Goal: Information Seeking & Learning: Learn about a topic

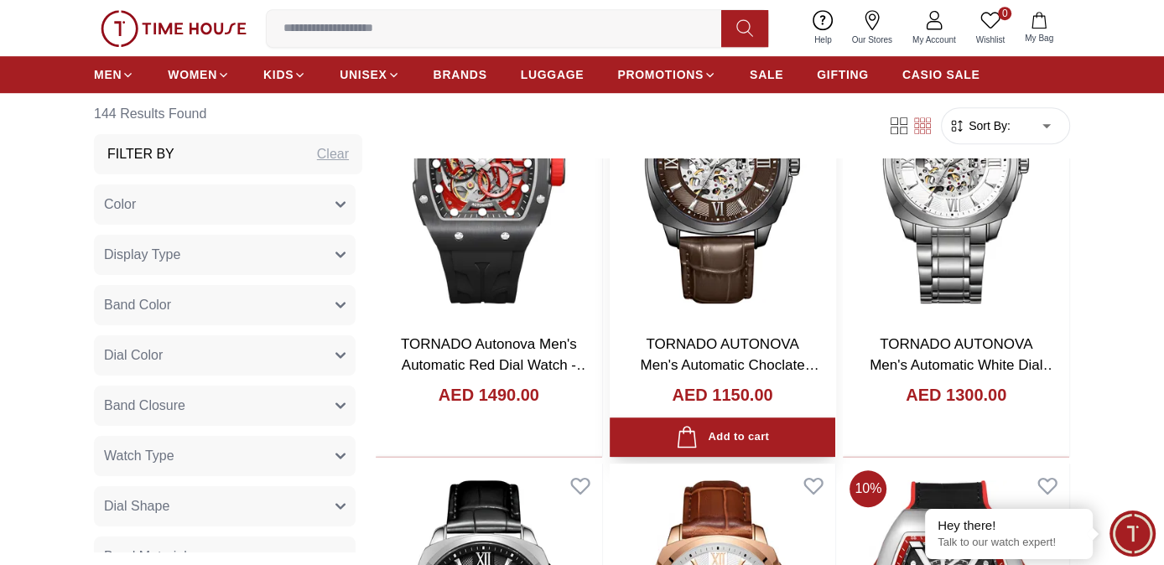
scroll to position [745, 0]
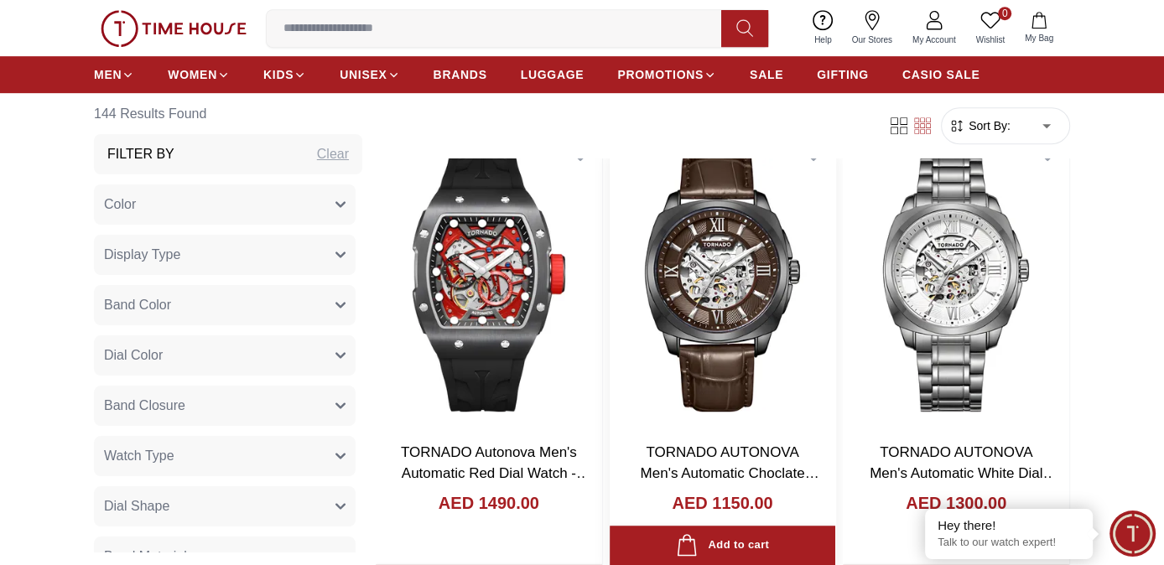
click at [726, 296] on img at bounding box center [723, 279] width 227 height 299
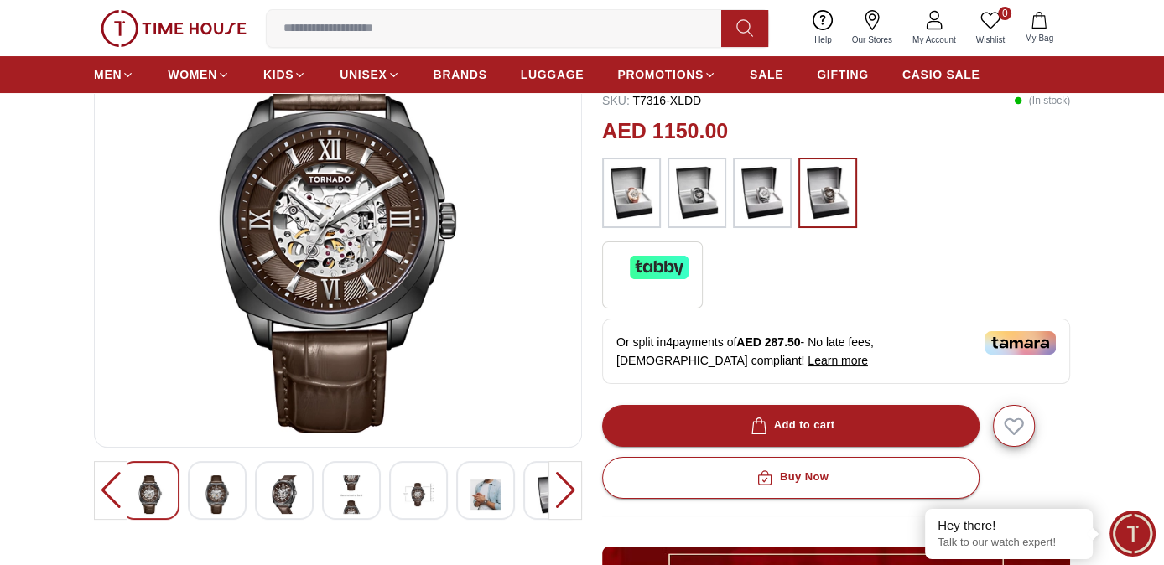
scroll to position [372, 0]
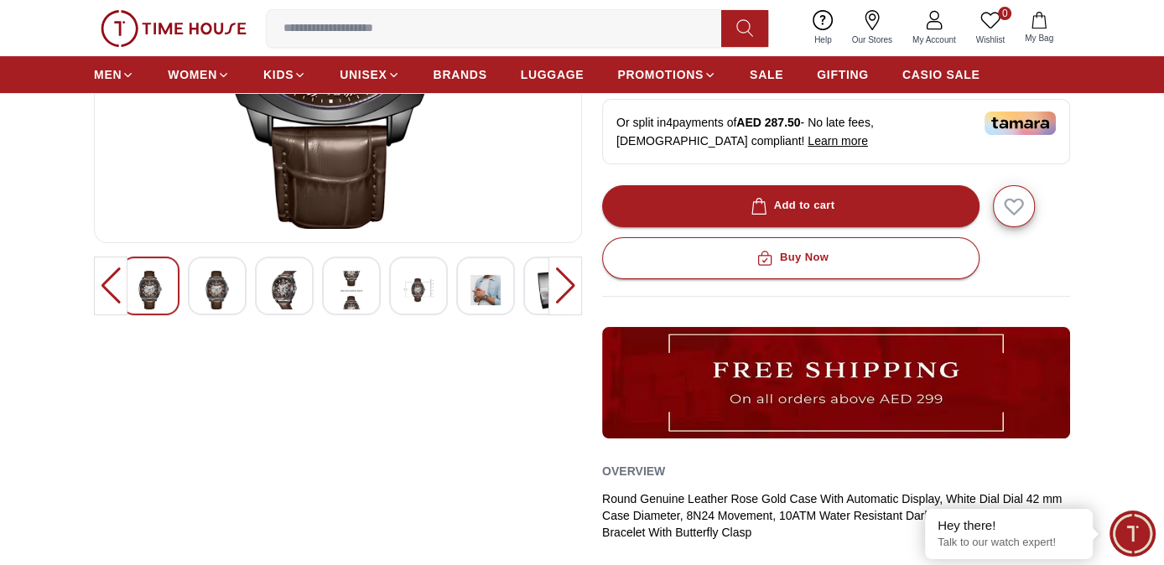
click at [185, 287] on div at bounding box center [338, 286] width 435 height 59
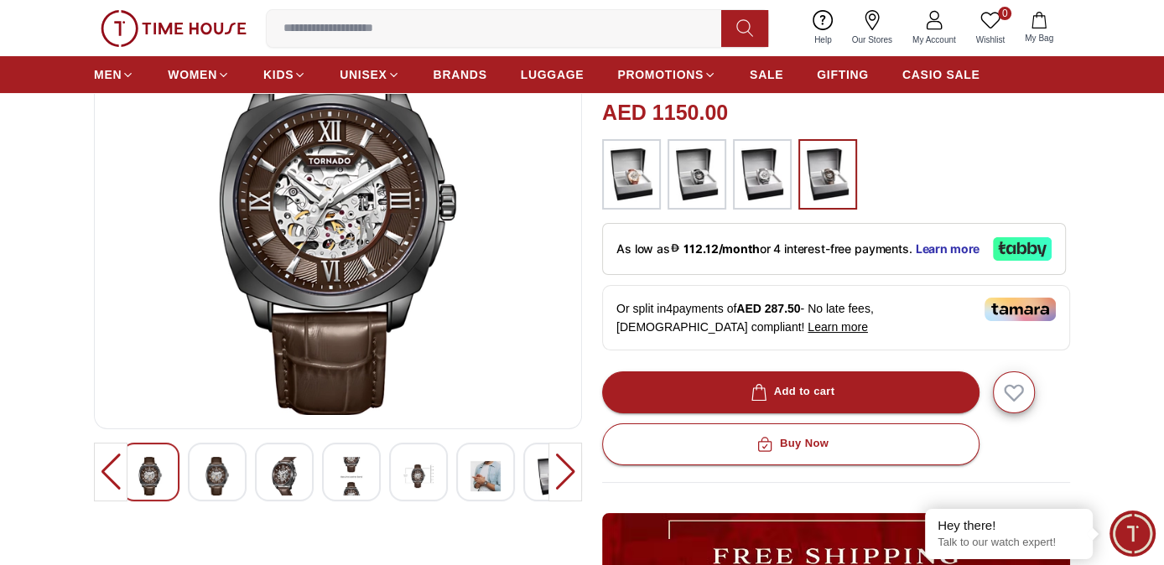
click at [202, 470] on img at bounding box center [217, 476] width 30 height 39
click at [211, 470] on img at bounding box center [217, 476] width 30 height 39
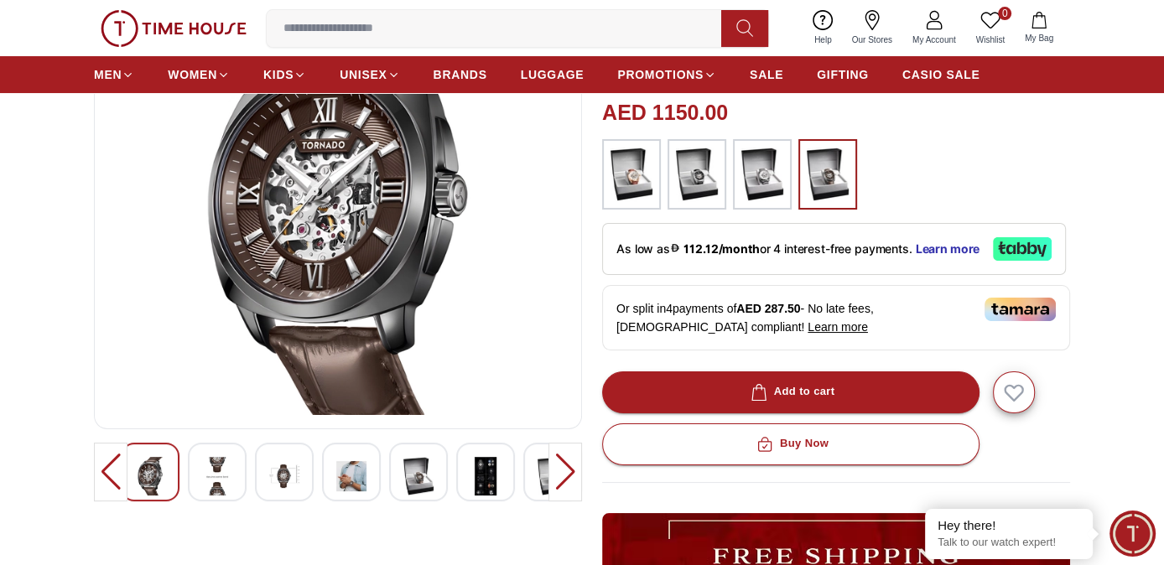
click at [211, 470] on img at bounding box center [217, 476] width 30 height 39
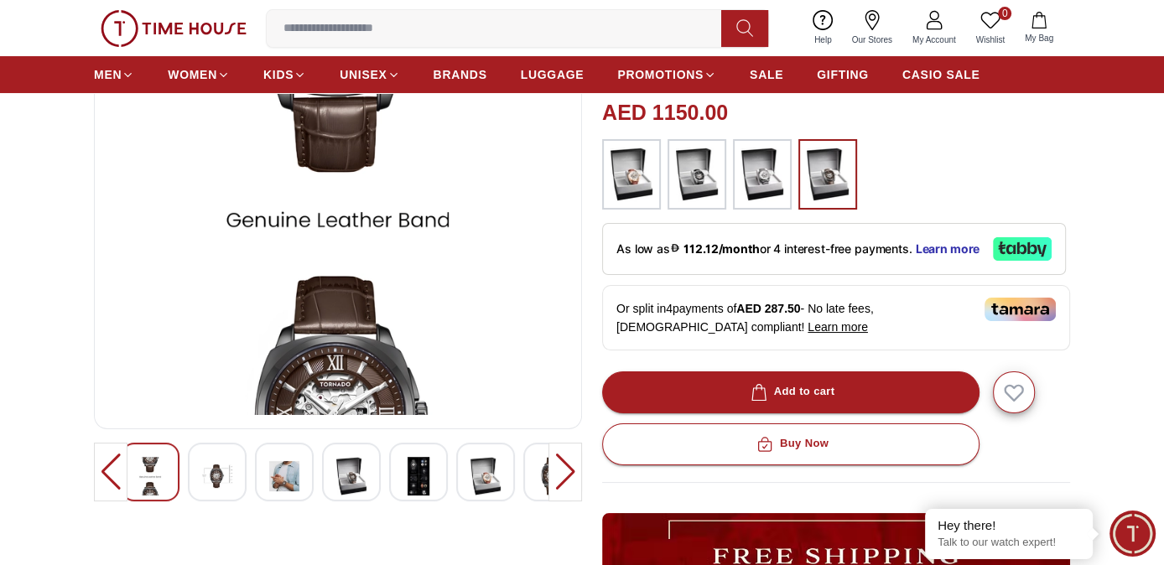
click at [306, 477] on div at bounding box center [284, 472] width 59 height 59
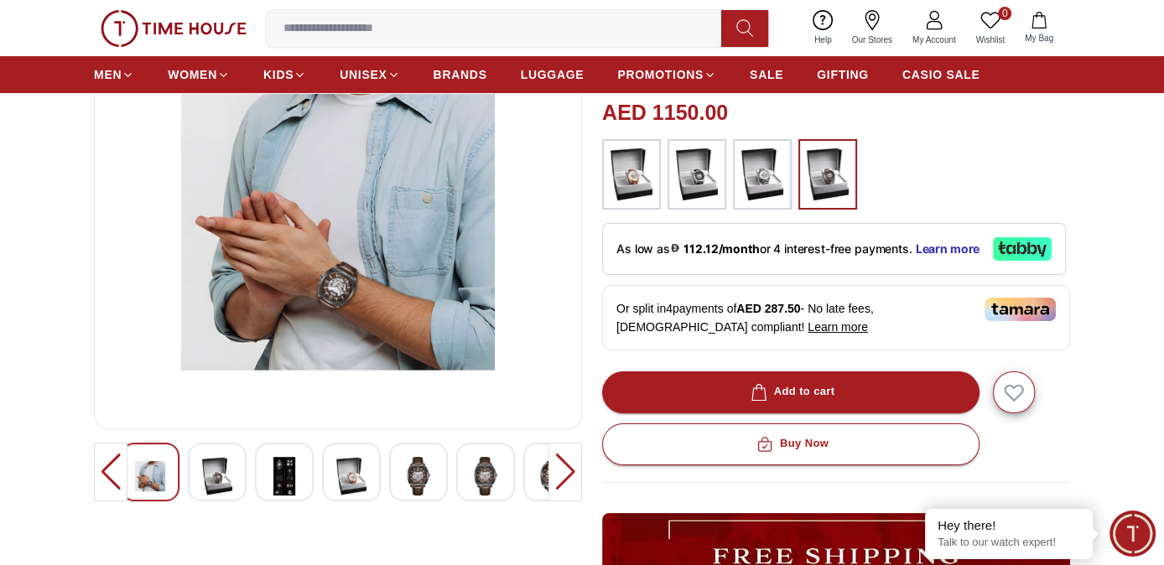
click at [306, 477] on div at bounding box center [284, 472] width 59 height 59
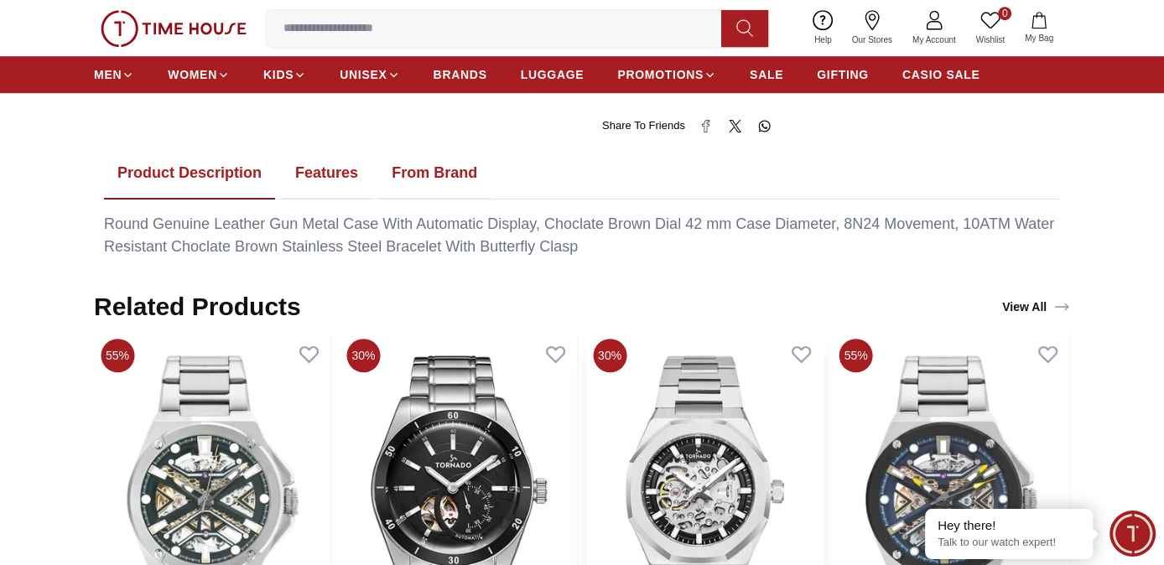
scroll to position [932, 0]
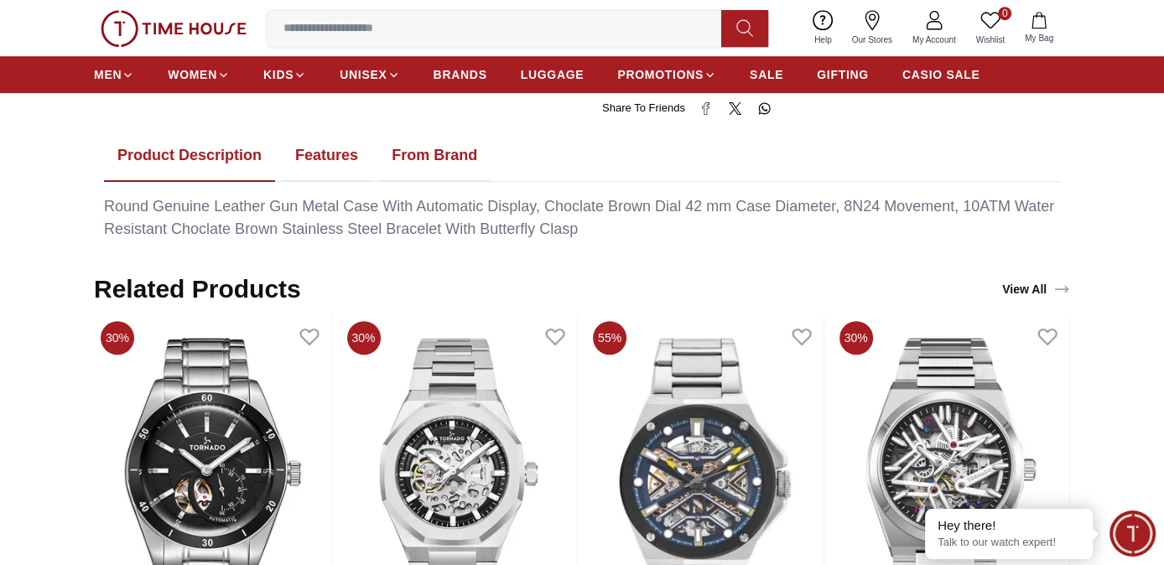
drag, startPoint x: 697, startPoint y: 192, endPoint x: 721, endPoint y: 200, distance: 24.7
click at [721, 200] on div "Round Genuine Leather Gun Metal Case With Automatic Display, Choclate Brown Dia…" at bounding box center [582, 217] width 956 height 45
drag, startPoint x: 724, startPoint y: 206, endPoint x: 685, endPoint y: 194, distance: 41.1
click at [685, 195] on div "Round Genuine Leather Gun Metal Case With Automatic Display, Choclate Brown Dia…" at bounding box center [582, 217] width 956 height 45
drag, startPoint x: 685, startPoint y: 194, endPoint x: 750, endPoint y: 221, distance: 70.7
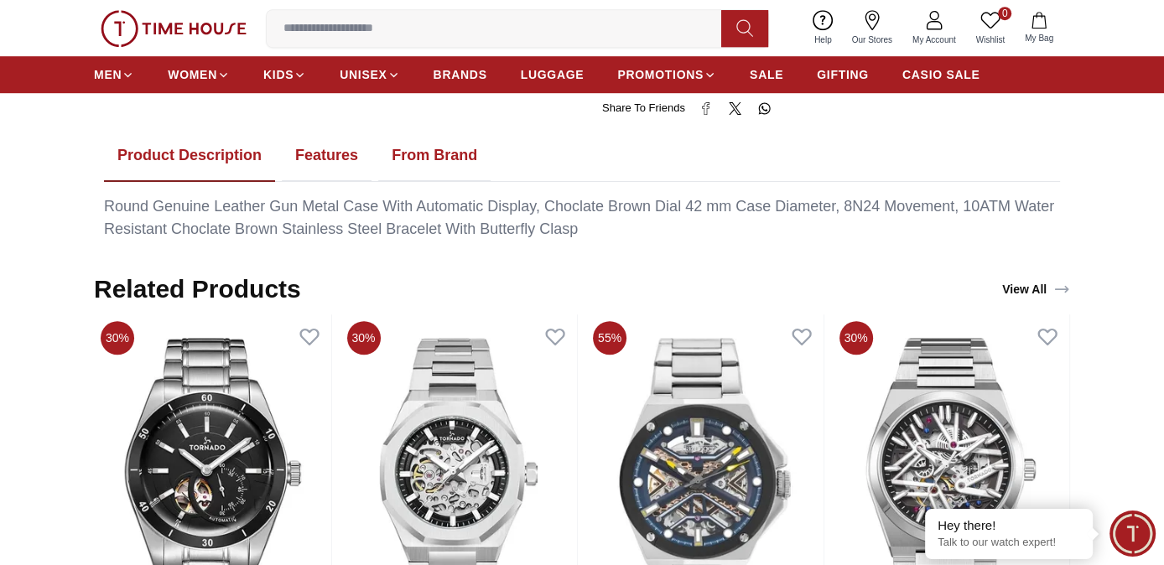
click at [750, 221] on div "Round Genuine Leather Gun Metal Case With Automatic Display, Choclate Brown Dia…" at bounding box center [582, 217] width 956 height 45
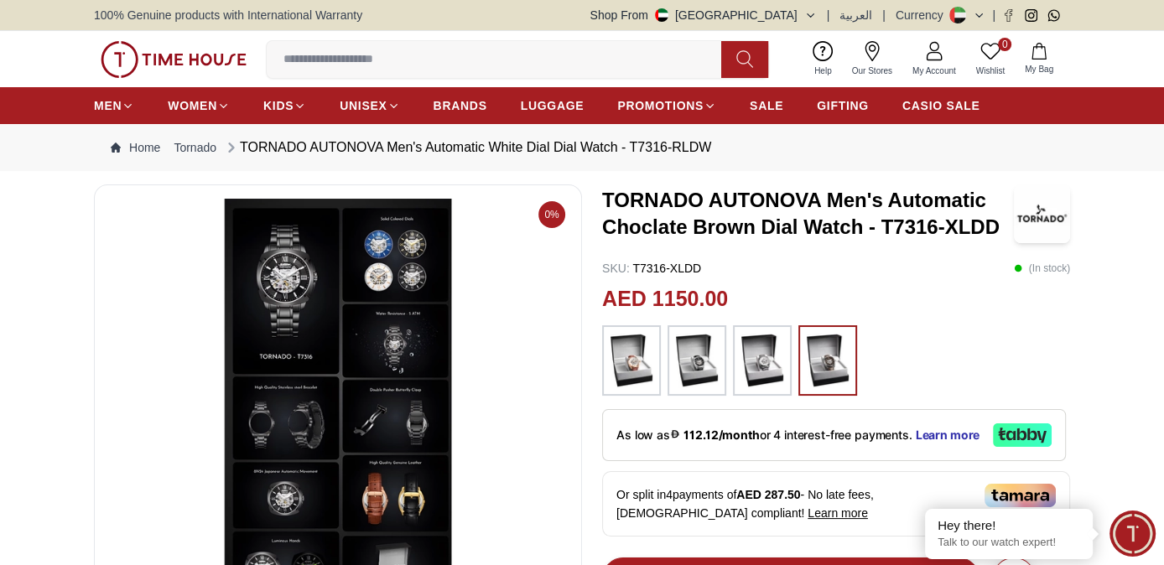
scroll to position [186, 0]
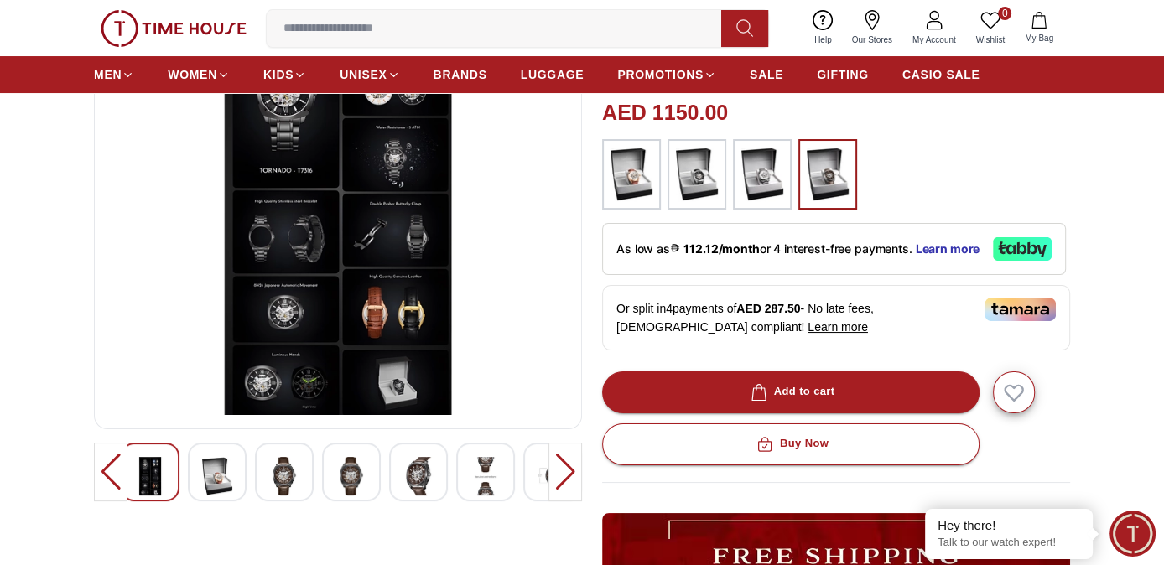
click at [273, 470] on img at bounding box center [284, 476] width 30 height 39
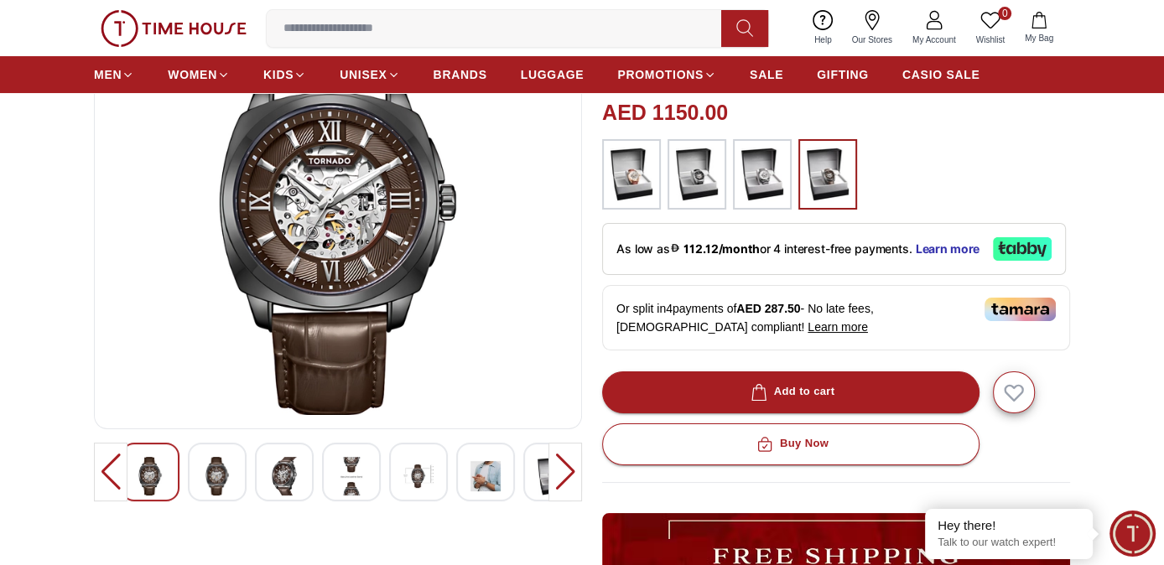
click at [333, 474] on div at bounding box center [351, 472] width 59 height 59
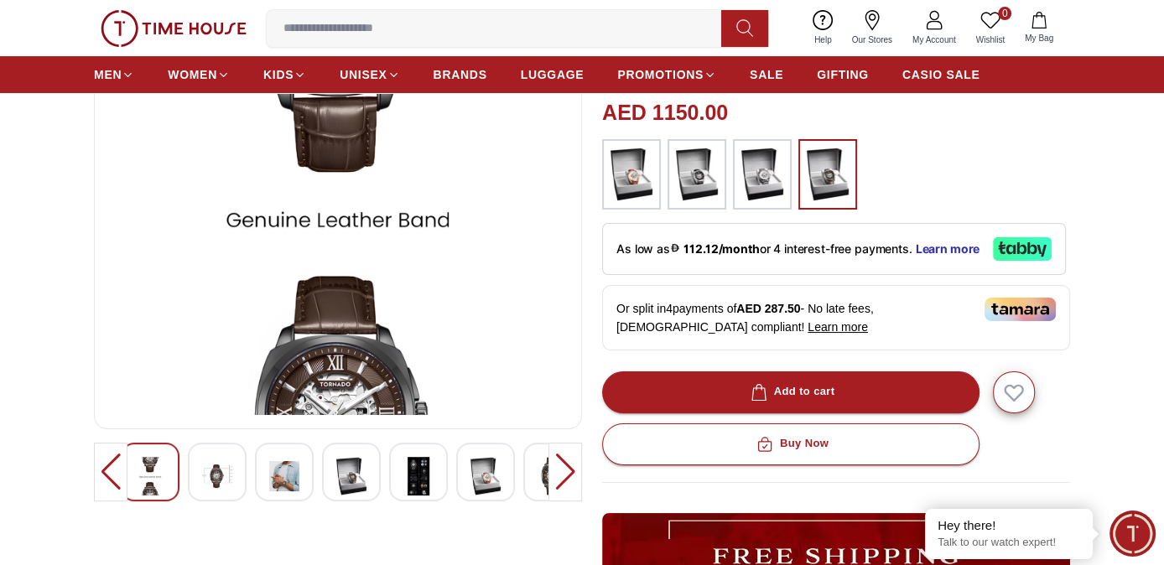
click at [404, 475] on img at bounding box center [419, 476] width 30 height 39
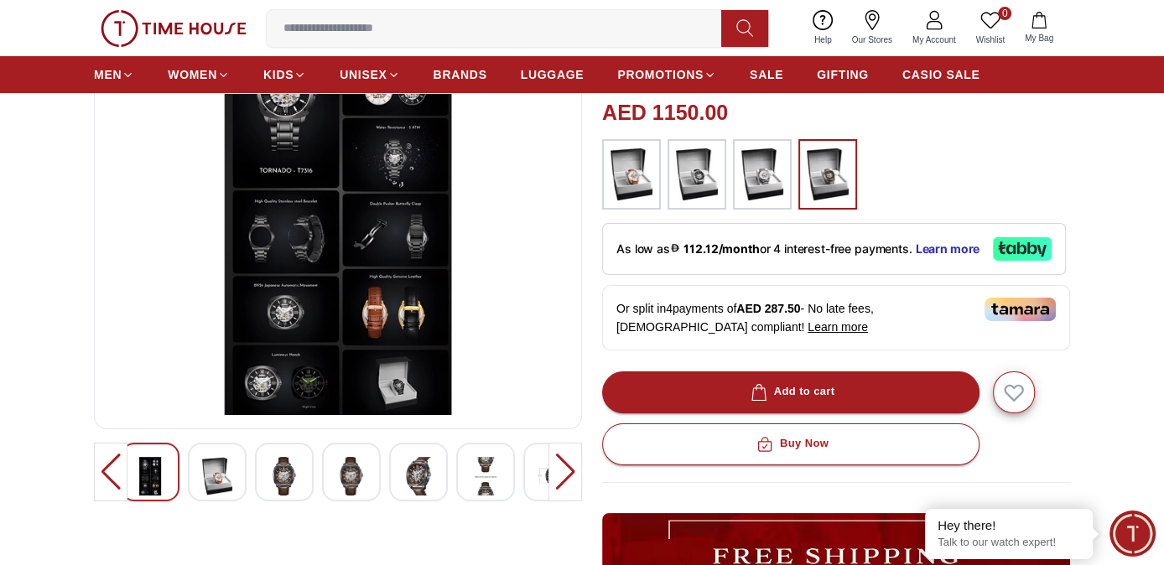
click at [394, 304] on img at bounding box center [338, 214] width 460 height 403
click at [572, 470] on div at bounding box center [566, 472] width 34 height 59
